Goal: Connect with others: Connect with other users

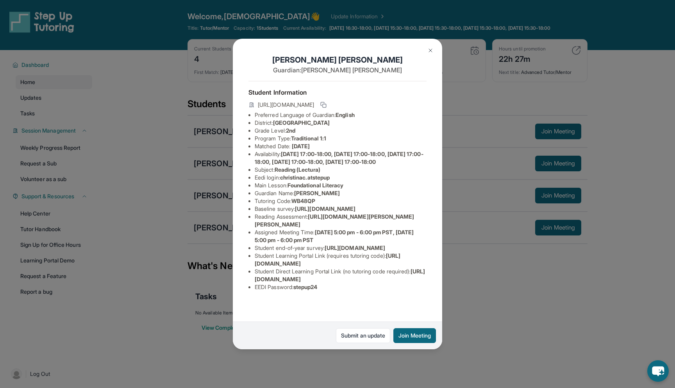
click at [428, 50] on img at bounding box center [430, 50] width 6 height 6
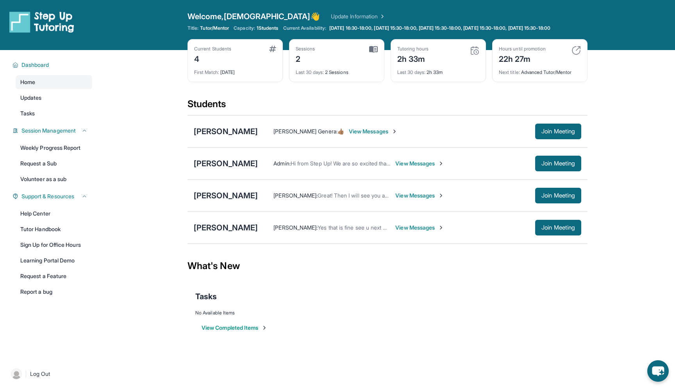
click at [395, 199] on span "View Messages" at bounding box center [419, 195] width 49 height 8
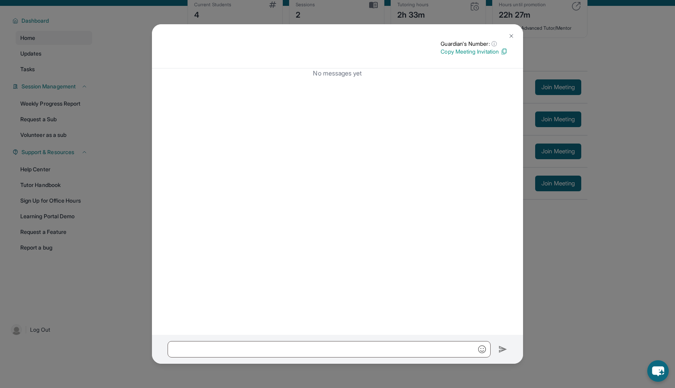
scroll to position [56, 0]
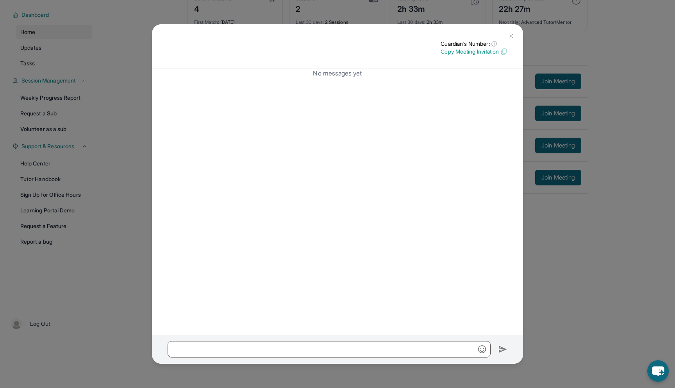
click at [513, 35] on img at bounding box center [511, 36] width 6 height 6
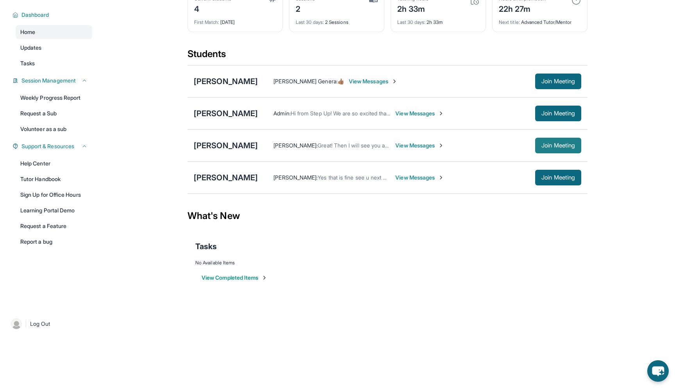
click at [558, 146] on span "Join Meeting" at bounding box center [558, 145] width 34 height 5
click at [231, 148] on div "[PERSON_NAME]" at bounding box center [226, 145] width 64 height 11
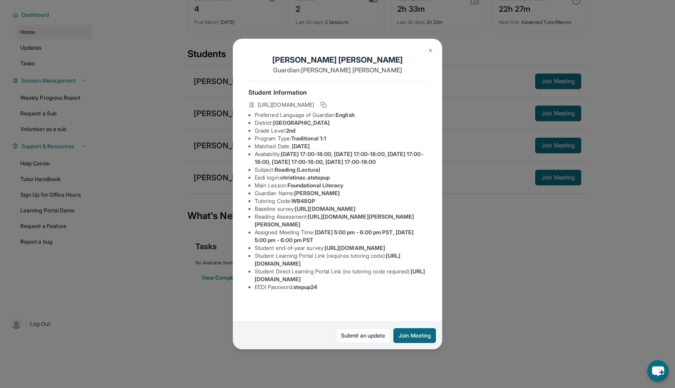
scroll to position [0, 0]
click at [430, 50] on img at bounding box center [430, 50] width 6 height 6
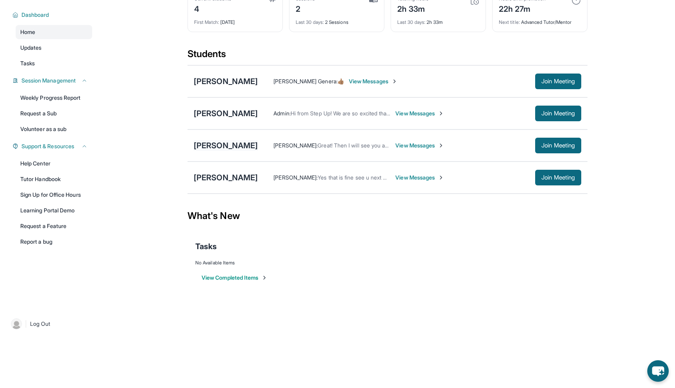
click at [211, 143] on div "[PERSON_NAME]" at bounding box center [226, 145] width 64 height 11
